Goal: Transaction & Acquisition: Purchase product/service

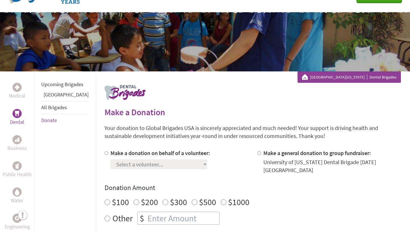
scroll to position [52, 0]
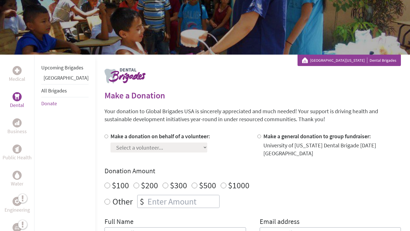
click at [105, 136] on input "Make a donation on behalf of a volunteer:" at bounding box center [107, 137] width 4 height 4
radio input "true"
click at [110, 143] on select "Select a volunteer... [PERSON_NAME] [PERSON_NAME] [PERSON_NAME] [PERSON_NAME] […" at bounding box center [158, 148] width 97 height 10
select select "D81D3D8B-4F7A-11EE-850A-42010A8A0021"
click at [110, 143] on select "Select a volunteer... [PERSON_NAME] [PERSON_NAME] [PERSON_NAME] [PERSON_NAME] […" at bounding box center [158, 148] width 97 height 10
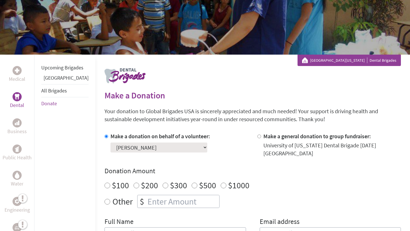
radio input "true"
click at [146, 202] on input "number" at bounding box center [182, 201] width 73 height 13
type input "250"
click at [256, 196] on div "Other $ 250" at bounding box center [253, 201] width 296 height 13
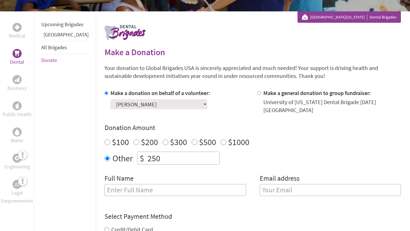
scroll to position [101, 0]
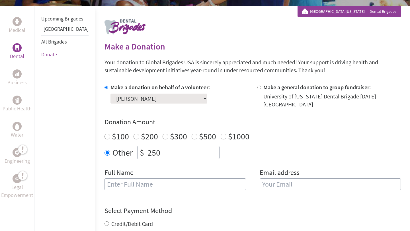
click at [194, 185] on input "text" at bounding box center [176, 185] width 142 height 12
type input "[PERSON_NAME]"
click at [294, 184] on input "email" at bounding box center [331, 185] width 142 height 12
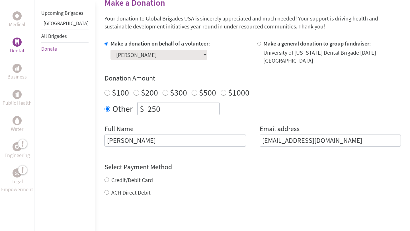
type input "[EMAIL_ADDRESS][DOMAIN_NAME]"
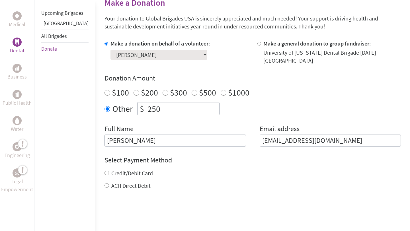
click at [115, 190] on form "Make a donation on behalf of a volunteer: Select a volunteer... [PERSON_NAME] […" at bounding box center [253, 149] width 296 height 219
click at [111, 186] on label "ACH Direct Debit" at bounding box center [130, 185] width 39 height 7
click at [109, 186] on input "ACH Direct Debit" at bounding box center [107, 185] width 5 height 5
radio input "true"
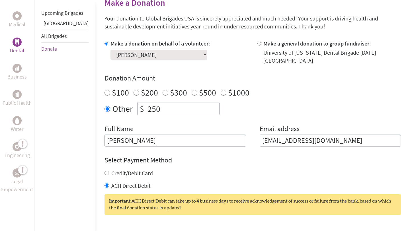
click at [111, 173] on label "Credit/Debit Card" at bounding box center [132, 173] width 42 height 7
click at [109, 173] on input "Credit/Debit Card" at bounding box center [107, 173] width 5 height 5
radio input "true"
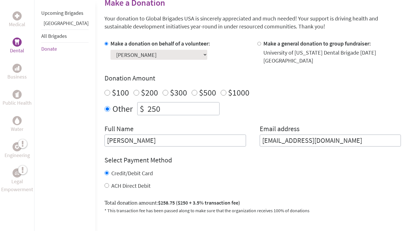
click at [113, 185] on label "ACH Direct Debit" at bounding box center [130, 185] width 39 height 7
click at [109, 185] on input "ACH Direct Debit" at bounding box center [107, 185] width 5 height 5
radio input "true"
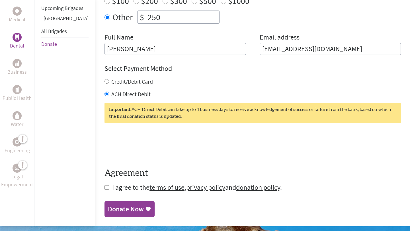
scroll to position [236, 0]
click at [105, 188] on input "checkbox" at bounding box center [107, 187] width 5 height 5
checkbox input "true"
click at [111, 213] on div "Donate Now" at bounding box center [126, 209] width 36 height 9
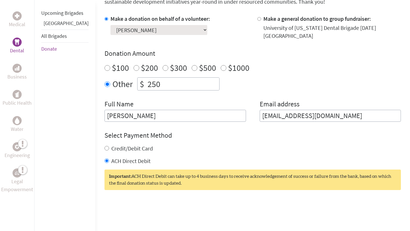
scroll to position [186, 0]
